Goal: Task Accomplishment & Management: Manage account settings

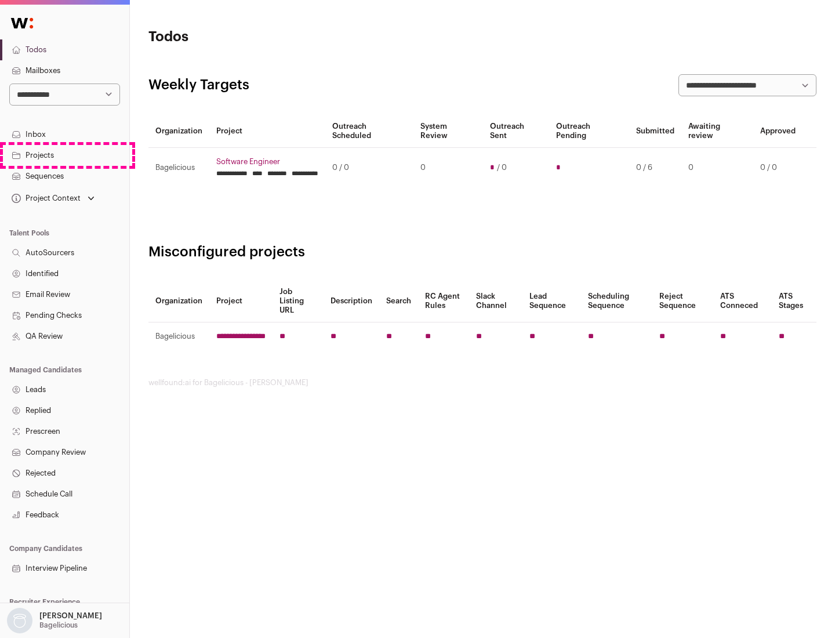
click at [64, 155] on link "Projects" at bounding box center [64, 155] width 129 height 21
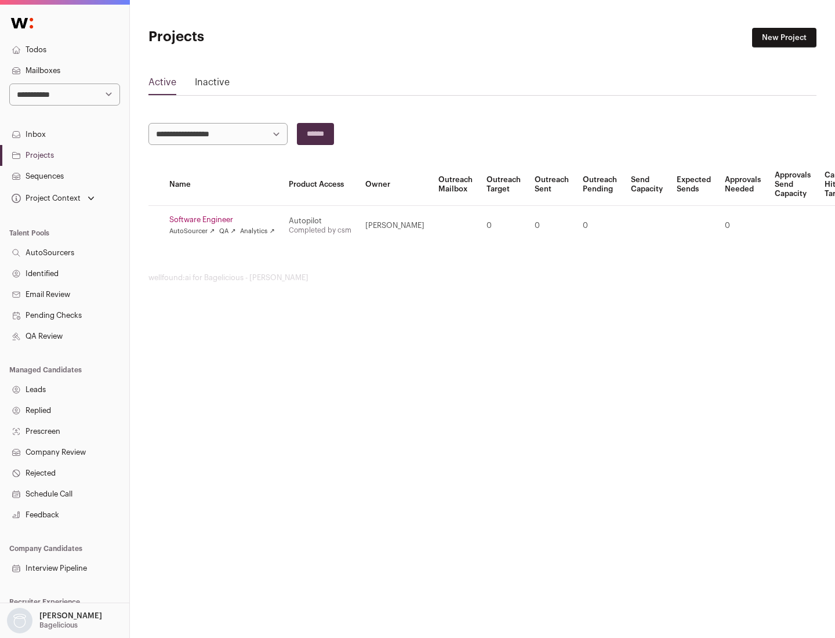
click at [226, 220] on link "Software Engineer" at bounding box center [222, 219] width 106 height 9
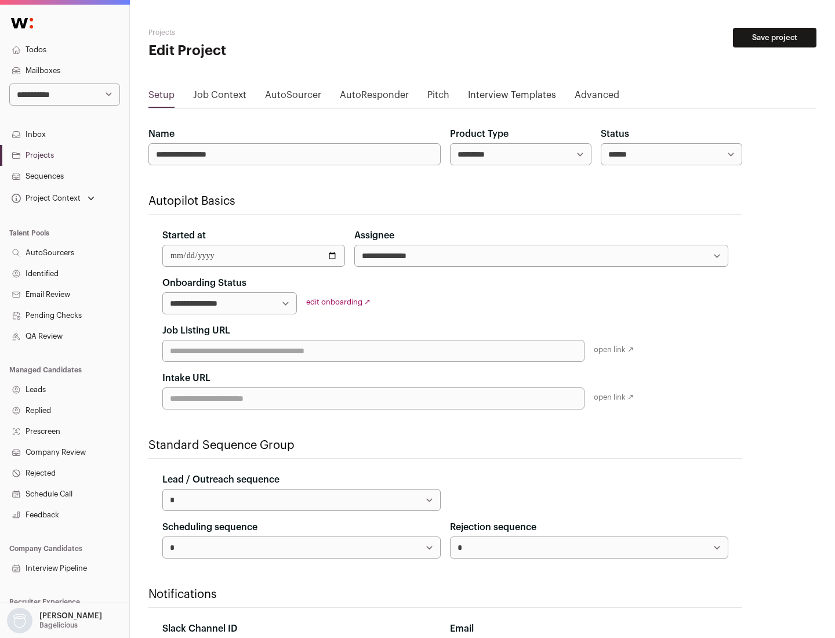
click at [775, 38] on button "Save project" at bounding box center [775, 38] width 84 height 20
